Goal: Find specific page/section

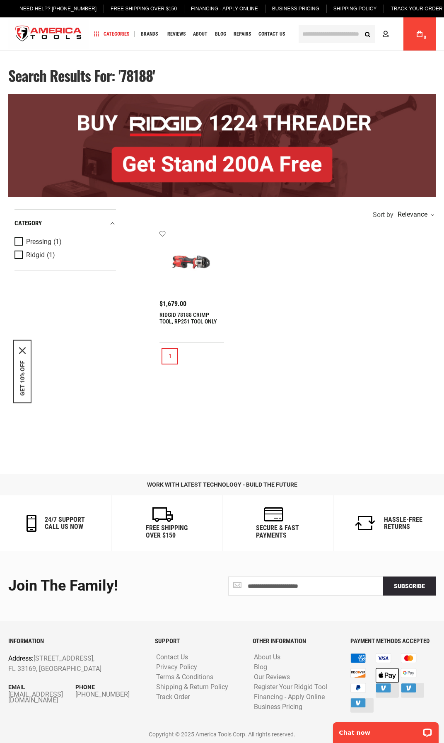
click at [320, 32] on input "text" at bounding box center [337, 34] width 77 height 18
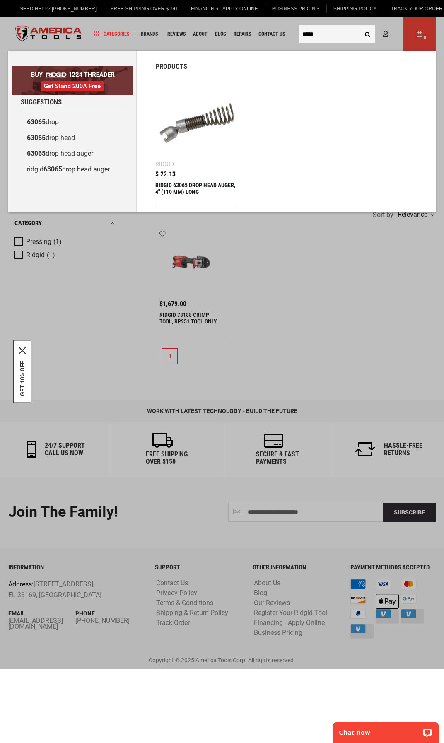
type input "*****"
click at [359, 26] on button "Search" at bounding box center [367, 34] width 16 height 16
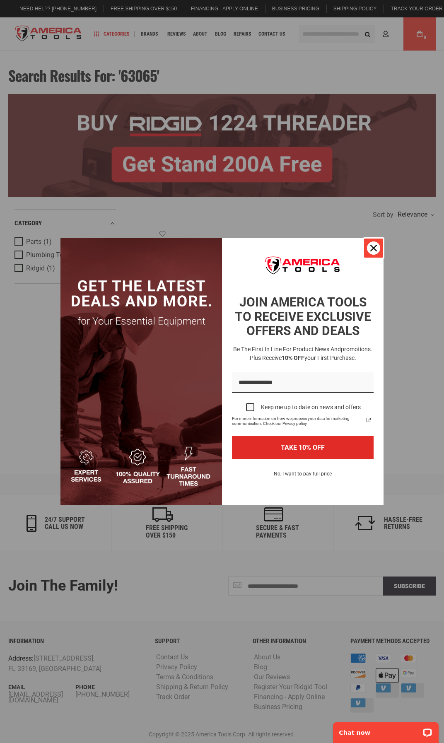
click at [368, 256] on button "Close" at bounding box center [374, 248] width 20 height 20
